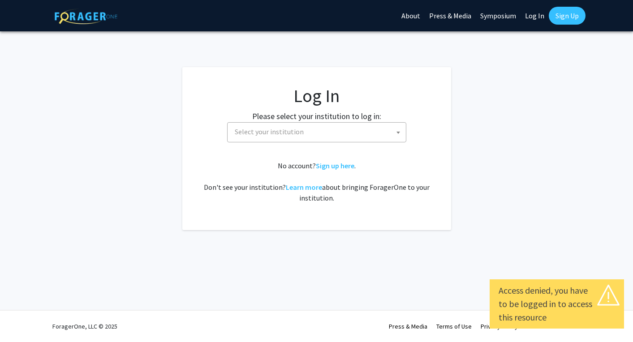
select select
click at [393, 125] on span "Select your institution" at bounding box center [318, 132] width 175 height 18
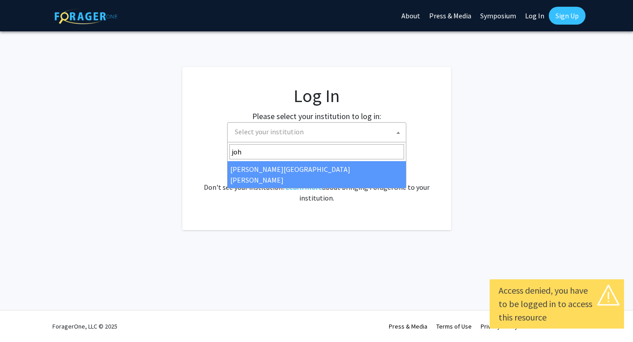
type input "[PERSON_NAME]"
select select "1"
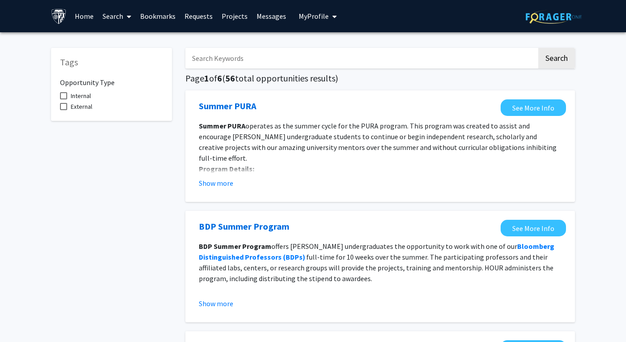
click at [126, 16] on span at bounding box center [127, 16] width 8 height 31
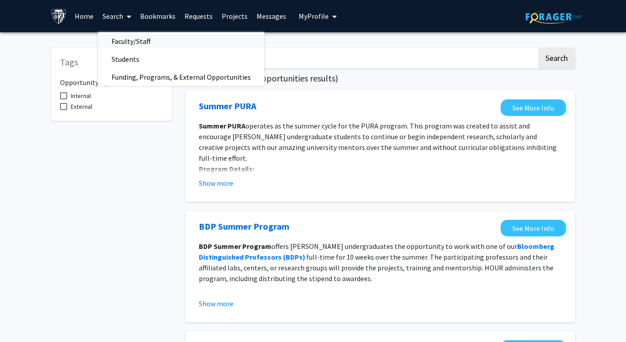
click at [137, 40] on span "Faculty/Staff" at bounding box center [131, 41] width 66 height 18
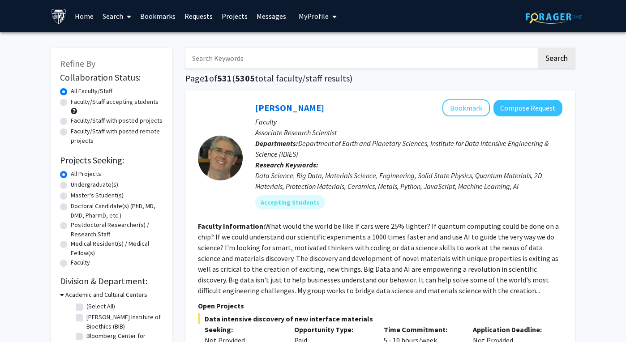
click at [134, 104] on label "Faculty/Staff accepting students" at bounding box center [115, 101] width 88 height 9
click at [77, 103] on input "Faculty/Staff accepting students" at bounding box center [74, 100] width 6 height 6
radio input "true"
click at [107, 198] on label "Master's Student(s)" at bounding box center [97, 195] width 53 height 9
click at [77, 197] on input "Master's Student(s)" at bounding box center [74, 194] width 6 height 6
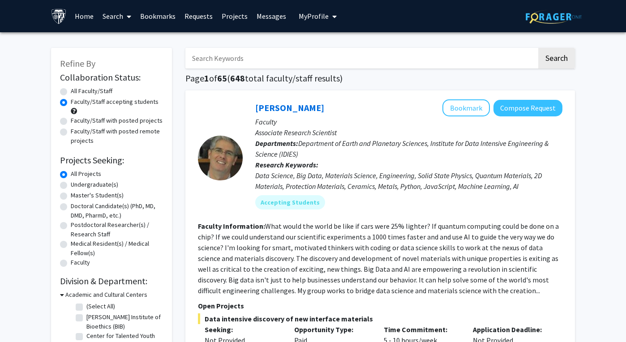
radio input "true"
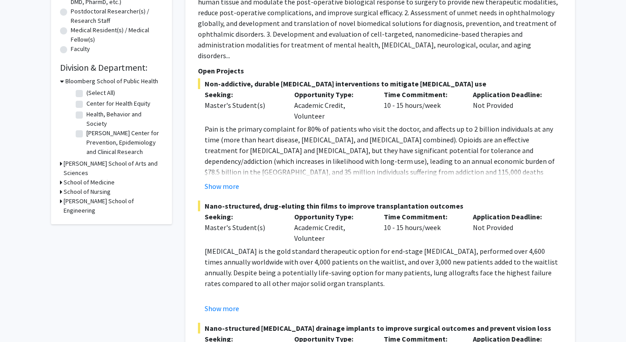
scroll to position [212, 0]
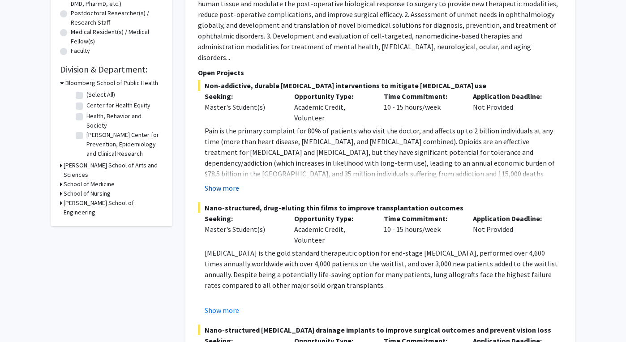
click at [233, 184] on button "Show more" at bounding box center [222, 188] width 34 height 11
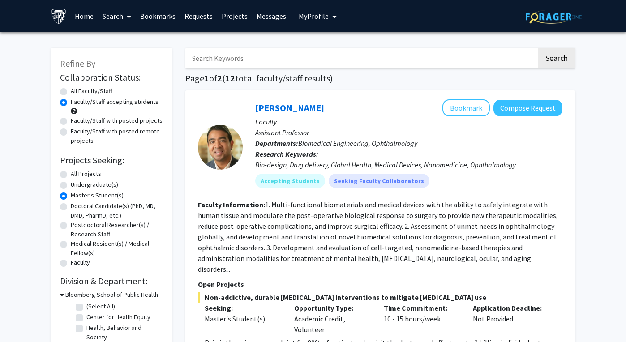
scroll to position [0, 0]
click at [571, 26] on link at bounding box center [554, 15] width 56 height 31
radio input "true"
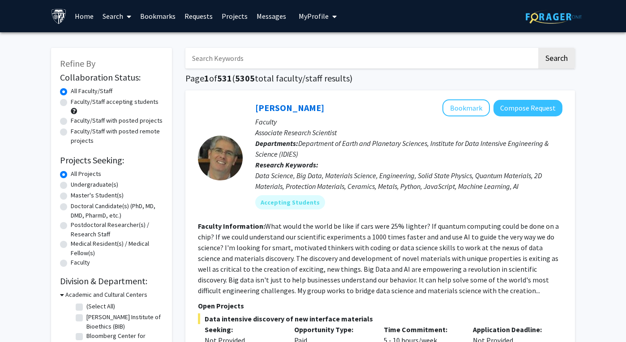
click at [322, 14] on span "My Profile" at bounding box center [314, 16] width 30 height 9
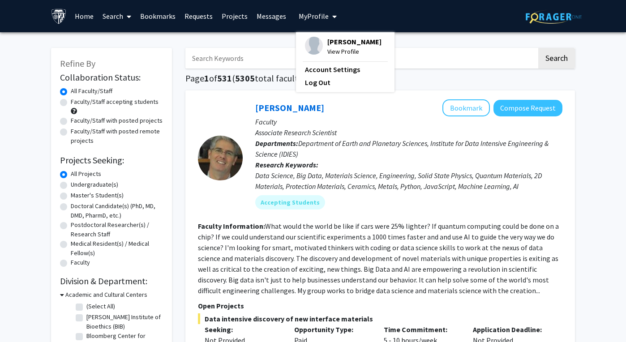
click at [313, 90] on div "[PERSON_NAME] View Profile Account Settings Log Out" at bounding box center [345, 62] width 99 height 60
click at [313, 86] on link "Log Out" at bounding box center [345, 82] width 81 height 11
